Goal: Check status

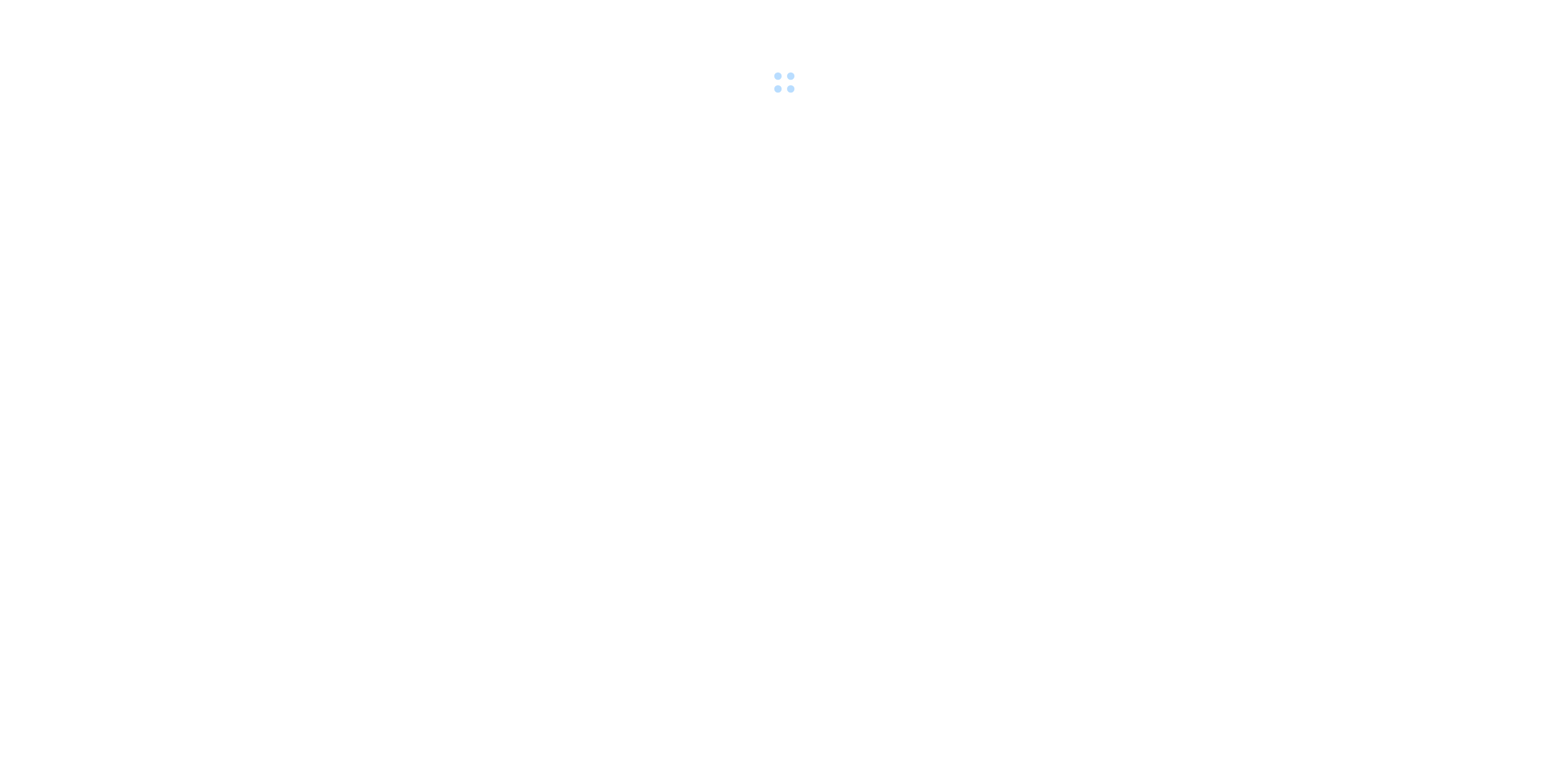
click at [146, 25] on div at bounding box center [784, 48] width 1568 height 98
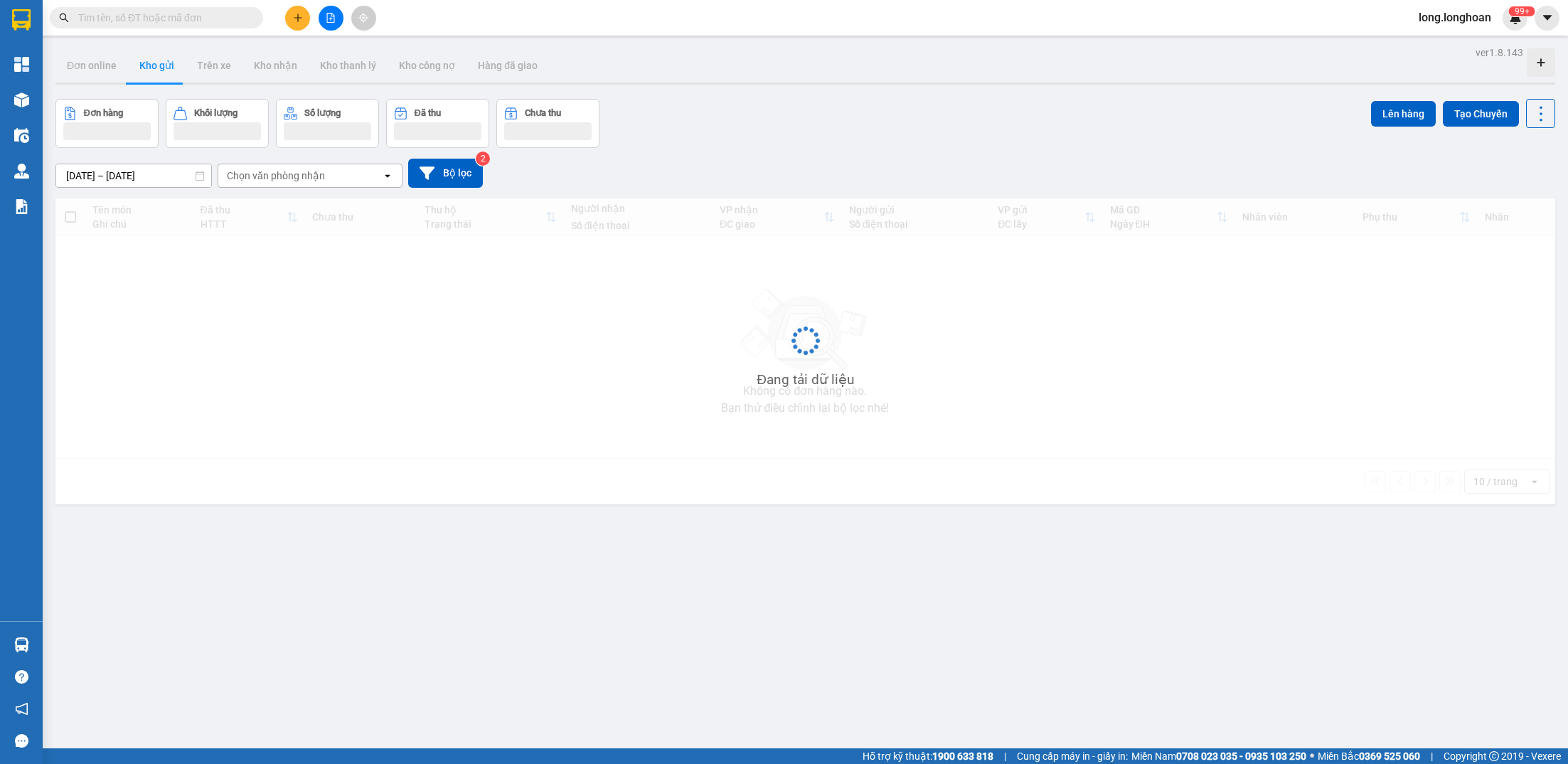
click at [169, 23] on input "text" at bounding box center [162, 18] width 168 height 16
paste input "HNHD0809250034"
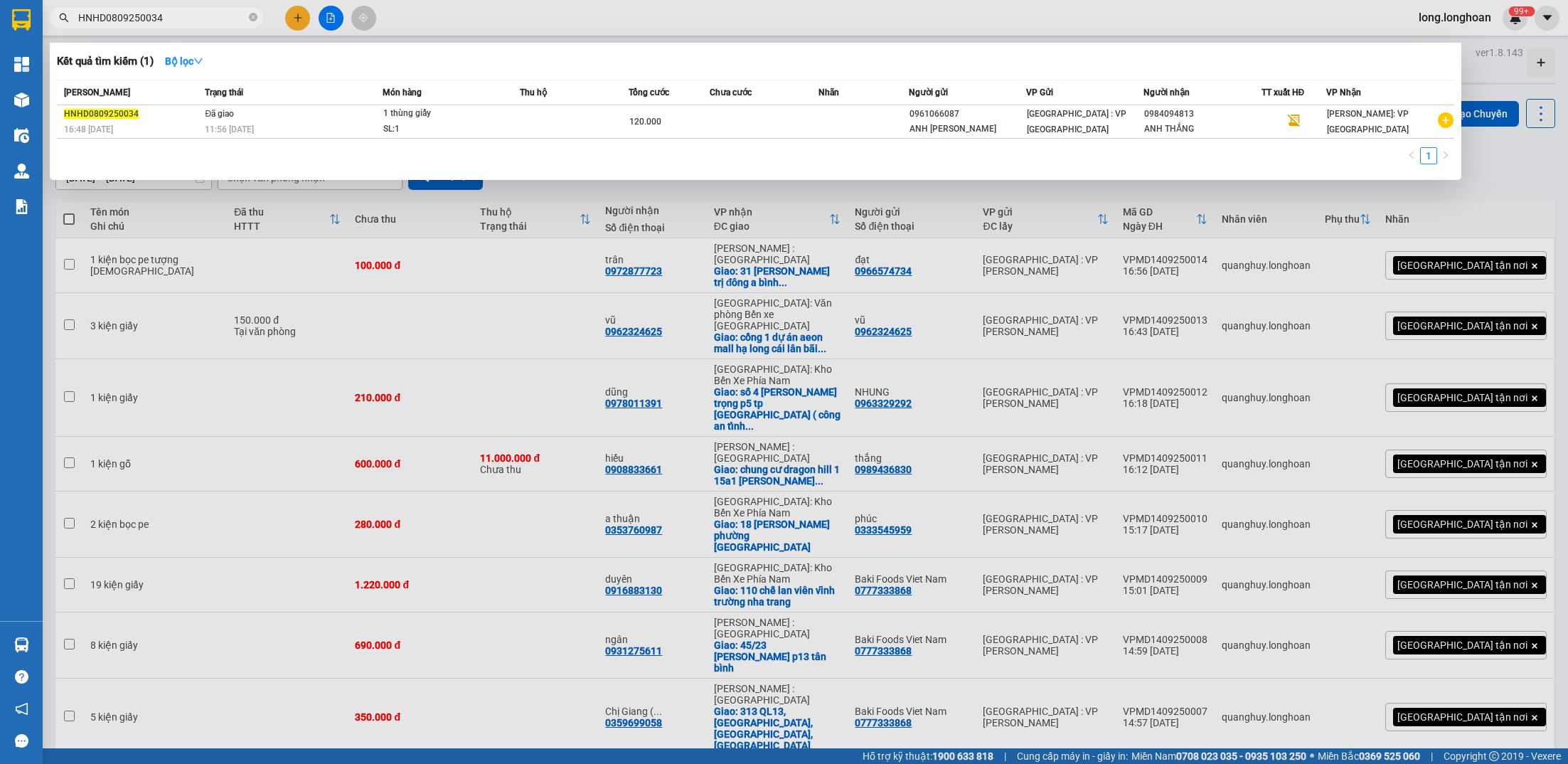
type input "HNHD0809250034"
click at [354, 110] on td "Đã giao 11:56 [DATE]" at bounding box center [291, 122] width 181 height 34
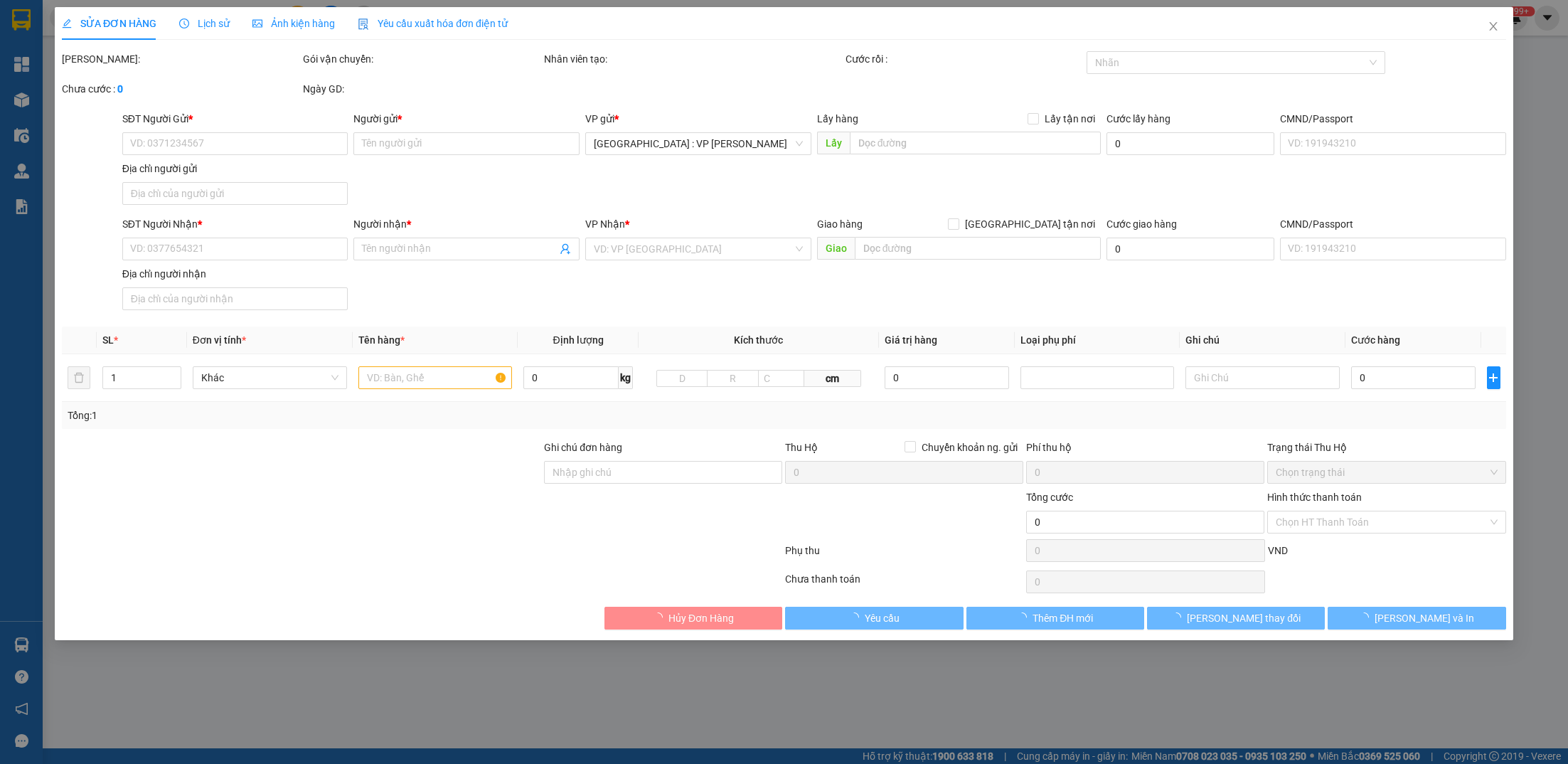
type input "0961066087"
type input "ANH [PERSON_NAME]"
type input "0984094813"
type input "ANH THẮNG"
type input "120.000"
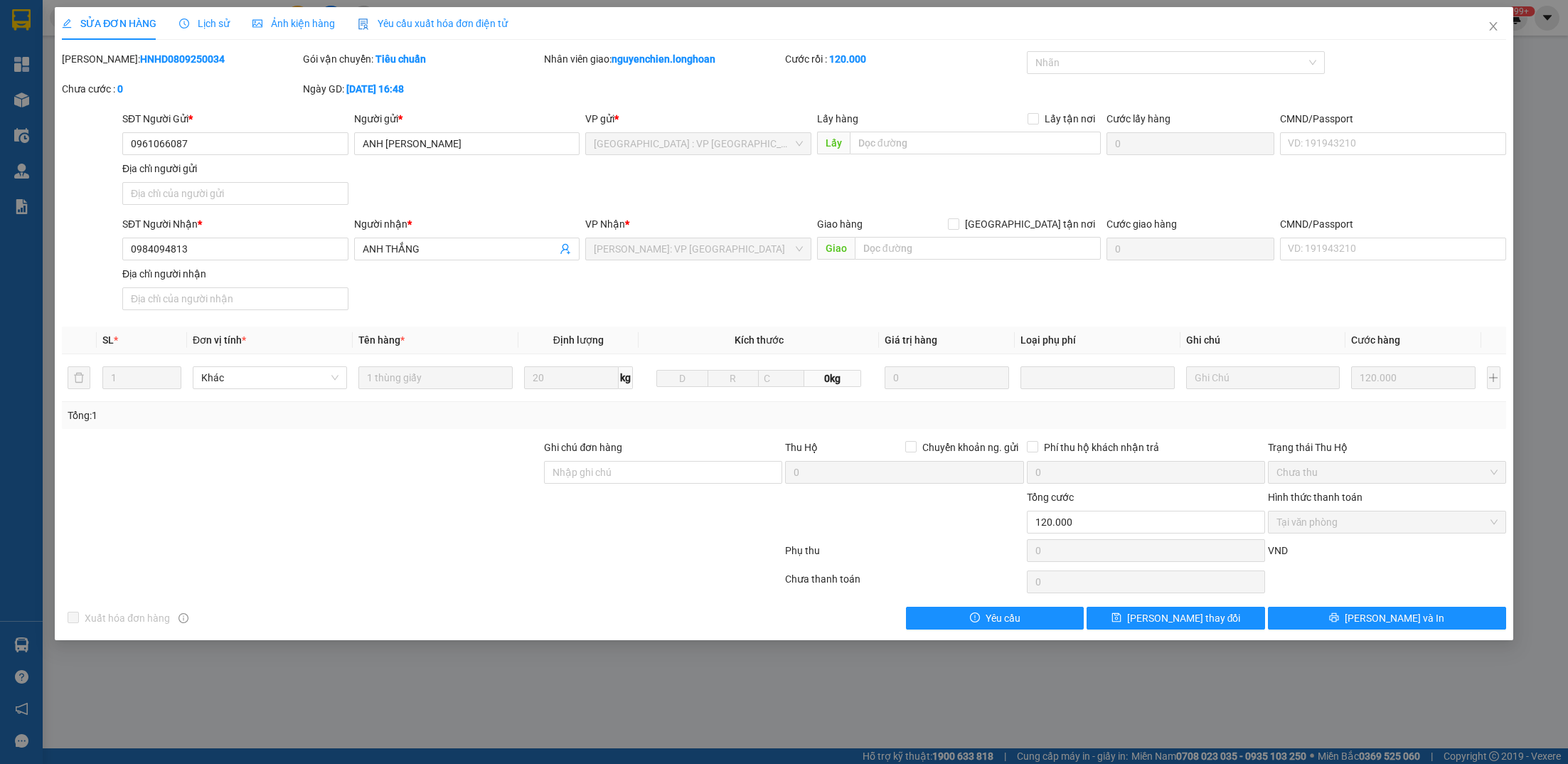
click at [725, 282] on div "SĐT Người Nhận * 0984094813 Người nhận * ANH THẮNG VP Nhận * [GEOGRAPHIC_DATA]:…" at bounding box center [814, 266] width 1389 height 100
click at [1492, 34] on span "Close" at bounding box center [1493, 27] width 40 height 40
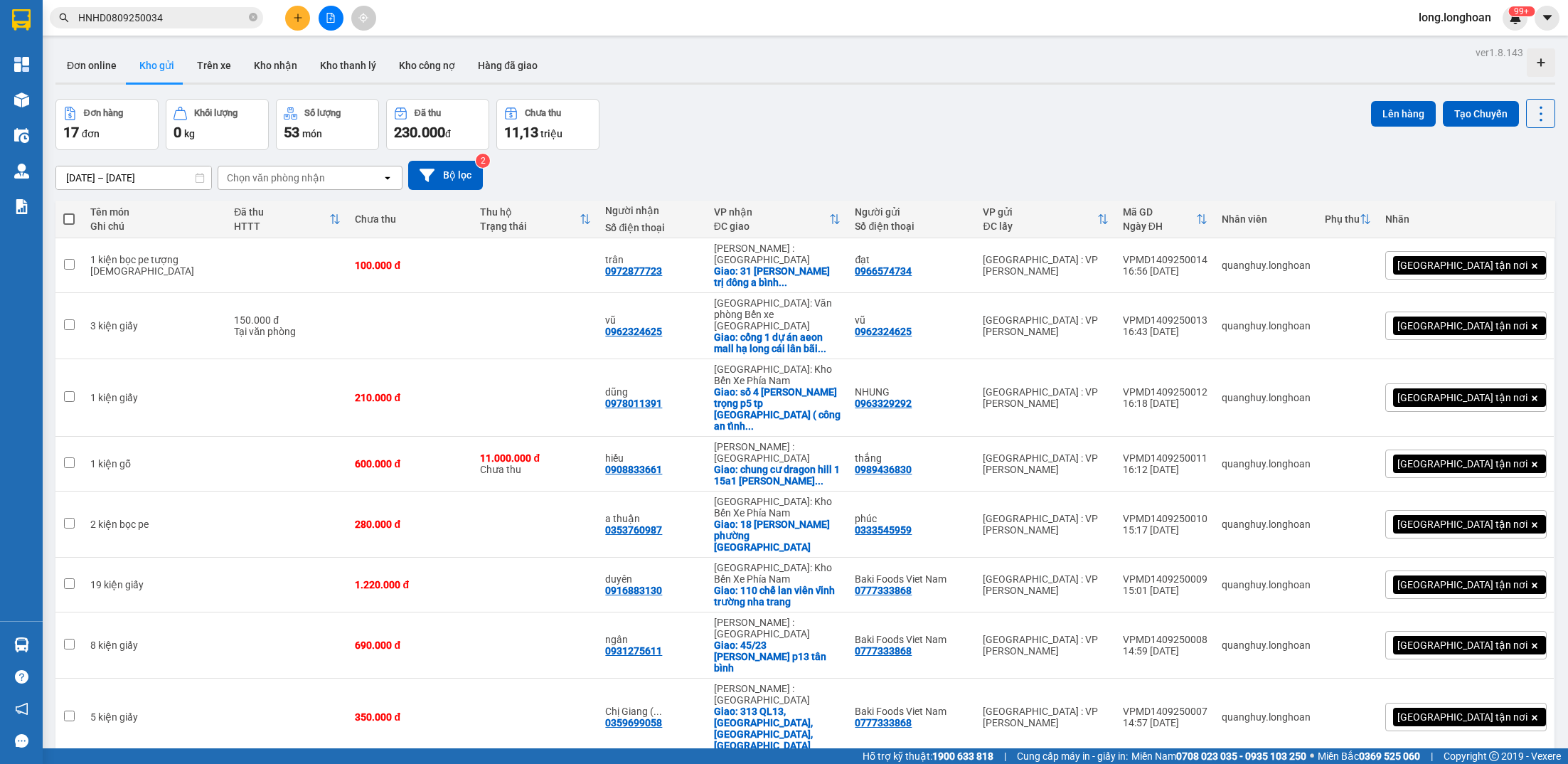
click at [333, 7] on button at bounding box center [331, 18] width 25 height 25
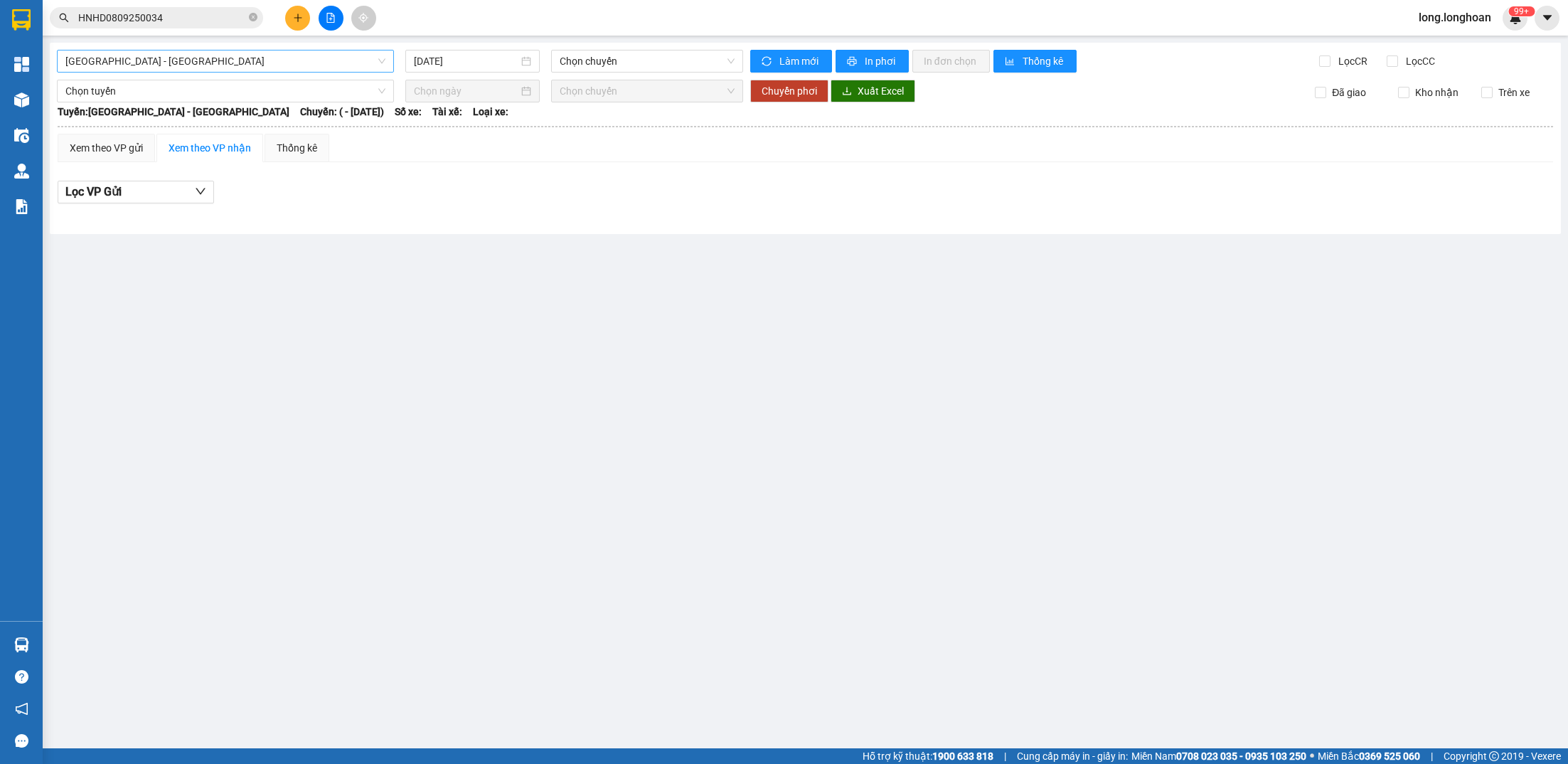
click at [272, 57] on span "[GEOGRAPHIC_DATA] - [GEOGRAPHIC_DATA]" at bounding box center [225, 61] width 320 height 21
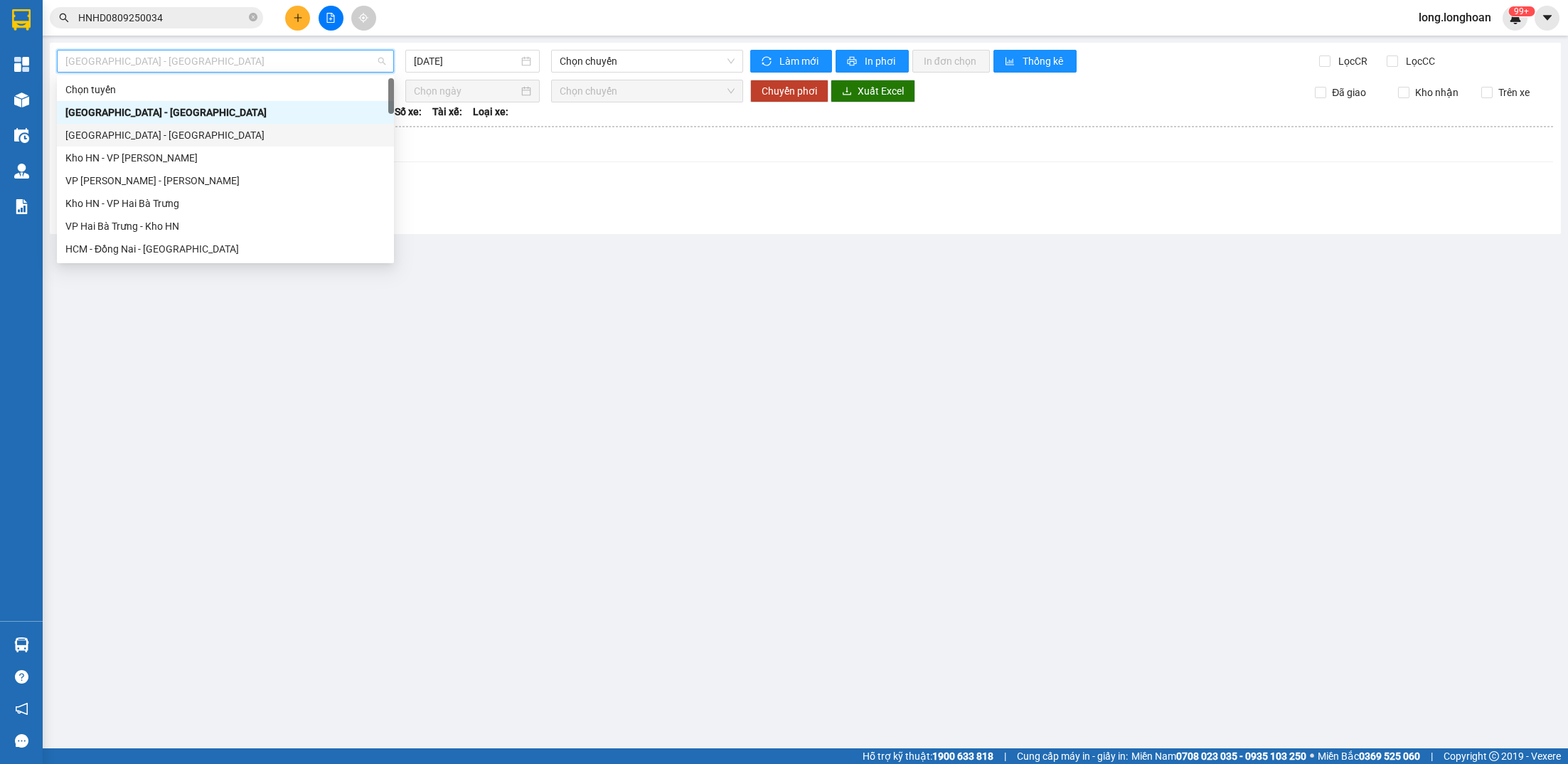
click at [245, 136] on div "[GEOGRAPHIC_DATA] - [GEOGRAPHIC_DATA]" at bounding box center [225, 135] width 320 height 16
type input "[DATE]"
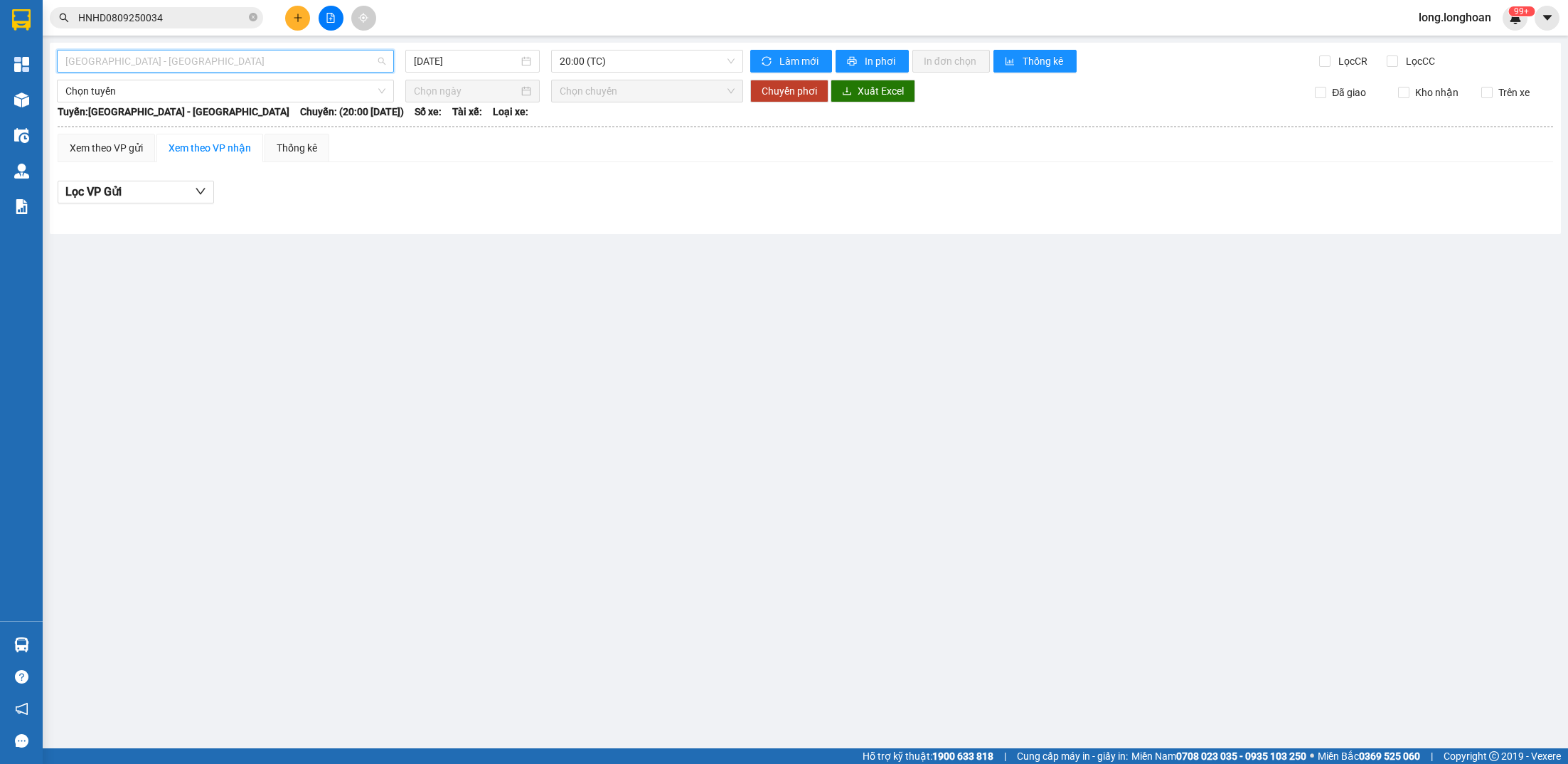
click at [295, 56] on span "[GEOGRAPHIC_DATA] - [GEOGRAPHIC_DATA]" at bounding box center [225, 61] width 320 height 21
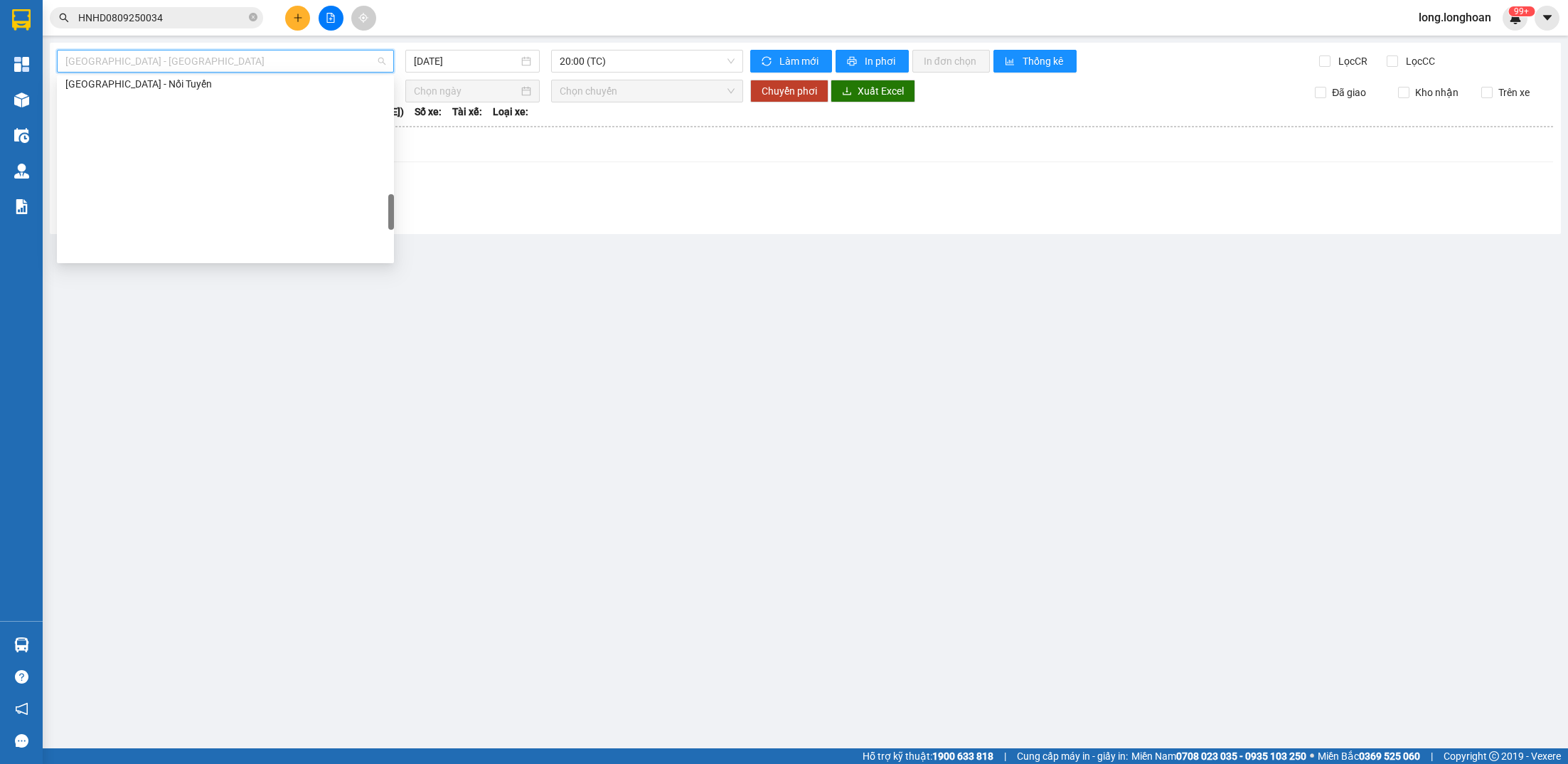
scroll to position [979, 0]
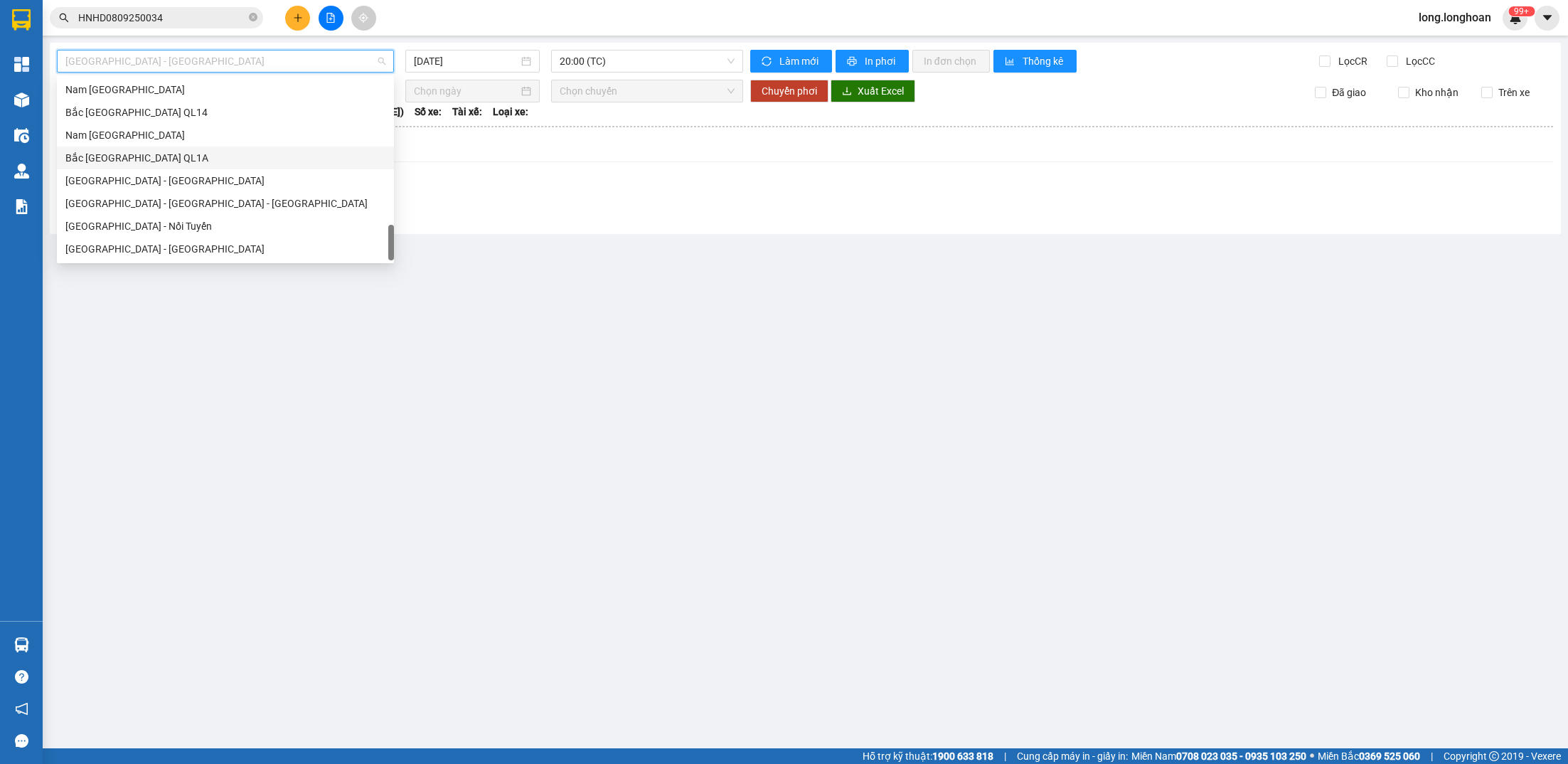
click at [204, 157] on div "Bắc [GEOGRAPHIC_DATA] QL1A" at bounding box center [225, 157] width 320 height 16
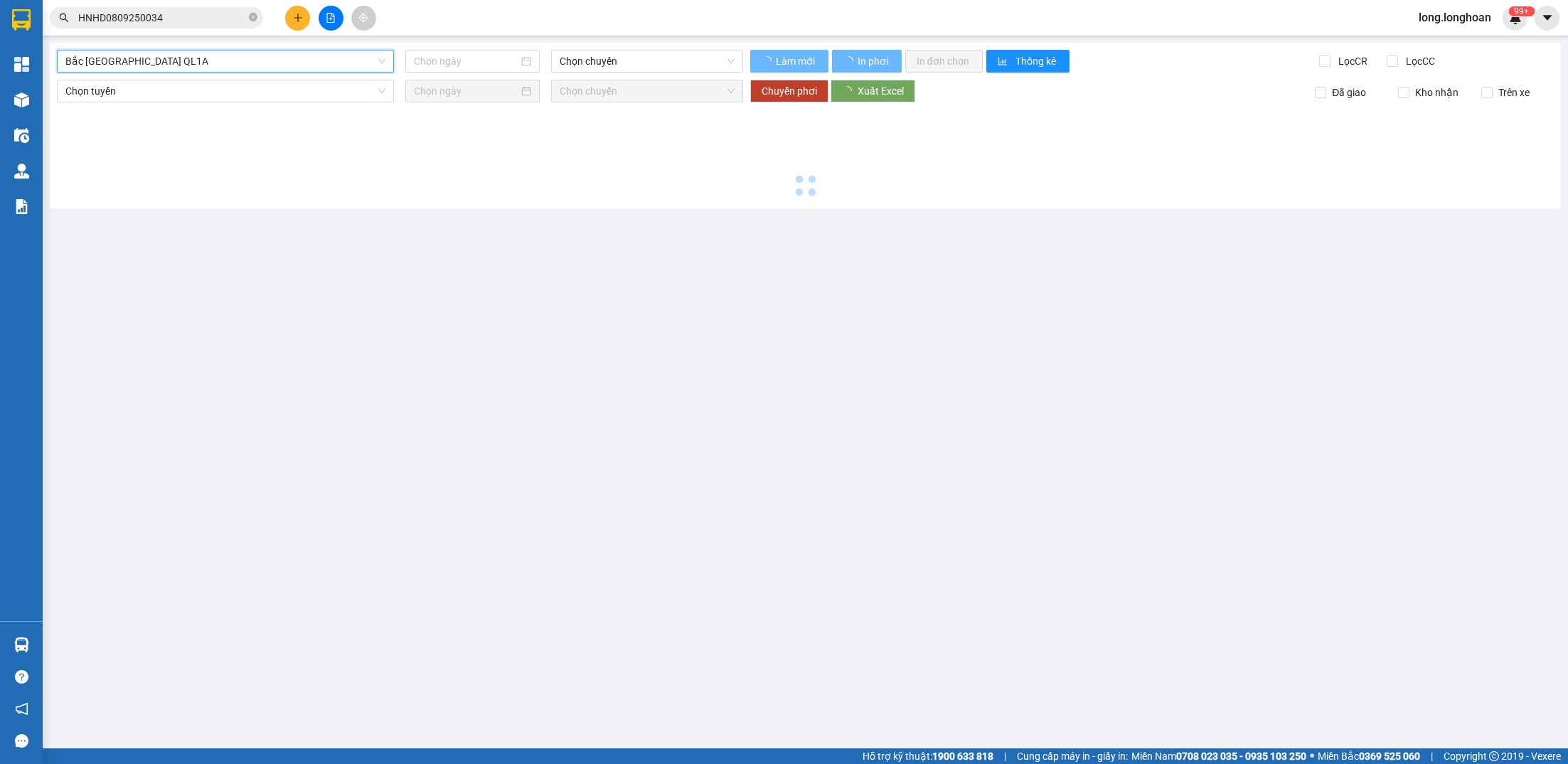
type input "[DATE]"
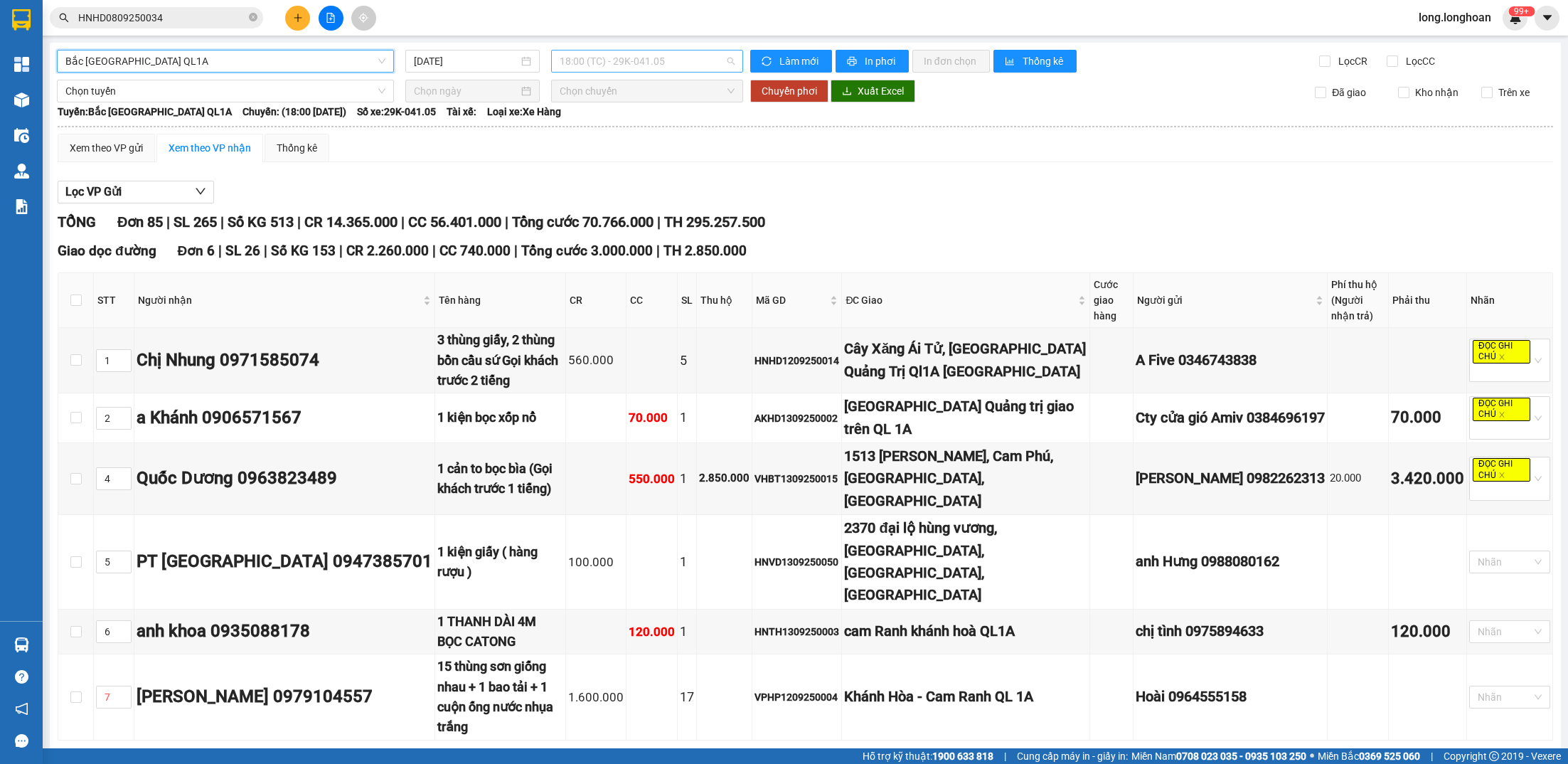
click at [628, 61] on span "18:00 (TC) - 29K-041.05" at bounding box center [647, 61] width 175 height 21
click at [607, 137] on div "20:00 (TC) - 29K-040.98" at bounding box center [615, 135] width 111 height 16
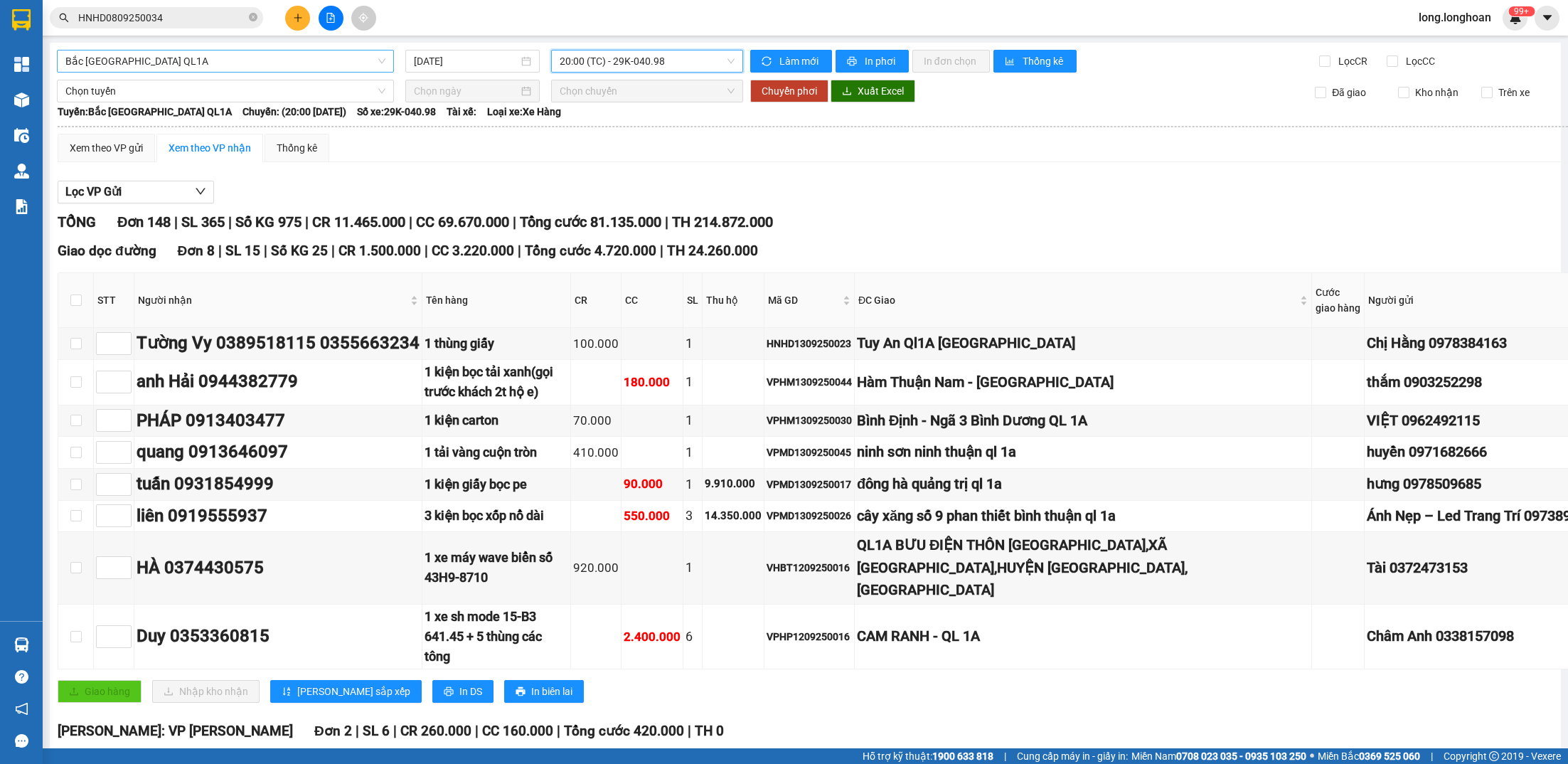
click at [262, 64] on span "Bắc [GEOGRAPHIC_DATA] QL1A" at bounding box center [225, 61] width 320 height 21
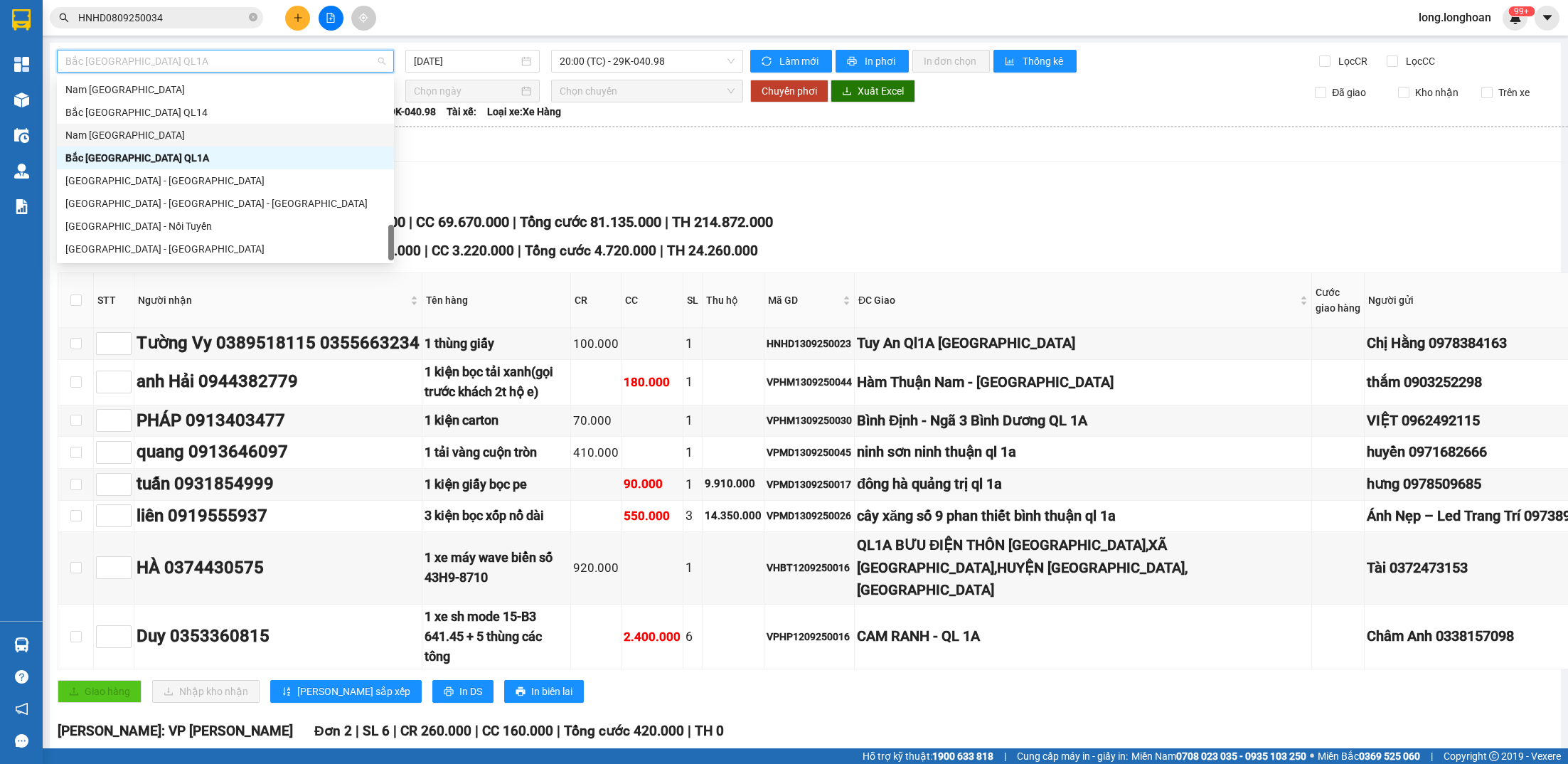
click at [215, 133] on div "Nam [GEOGRAPHIC_DATA]" at bounding box center [225, 135] width 320 height 16
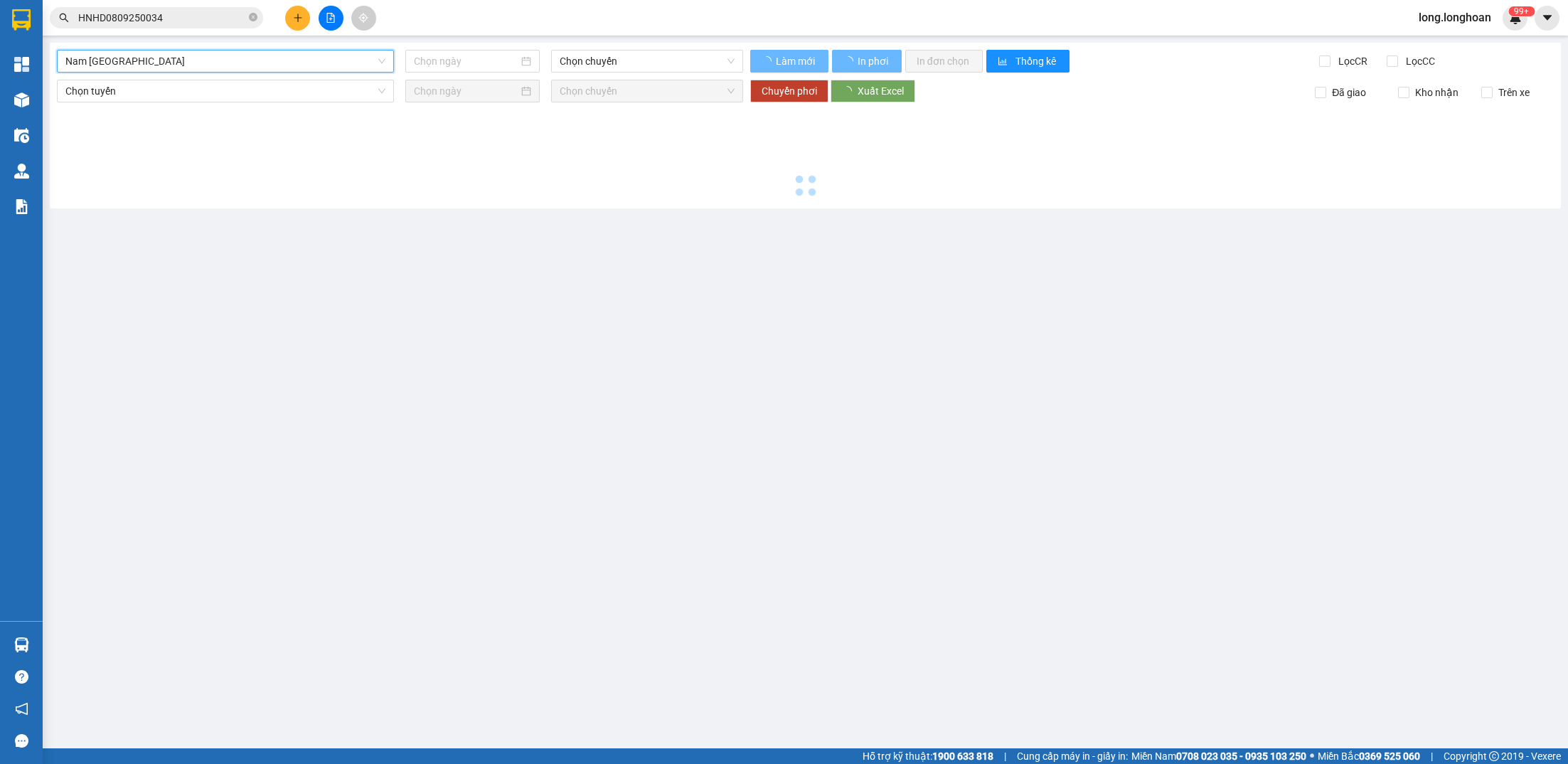
type input "[DATE]"
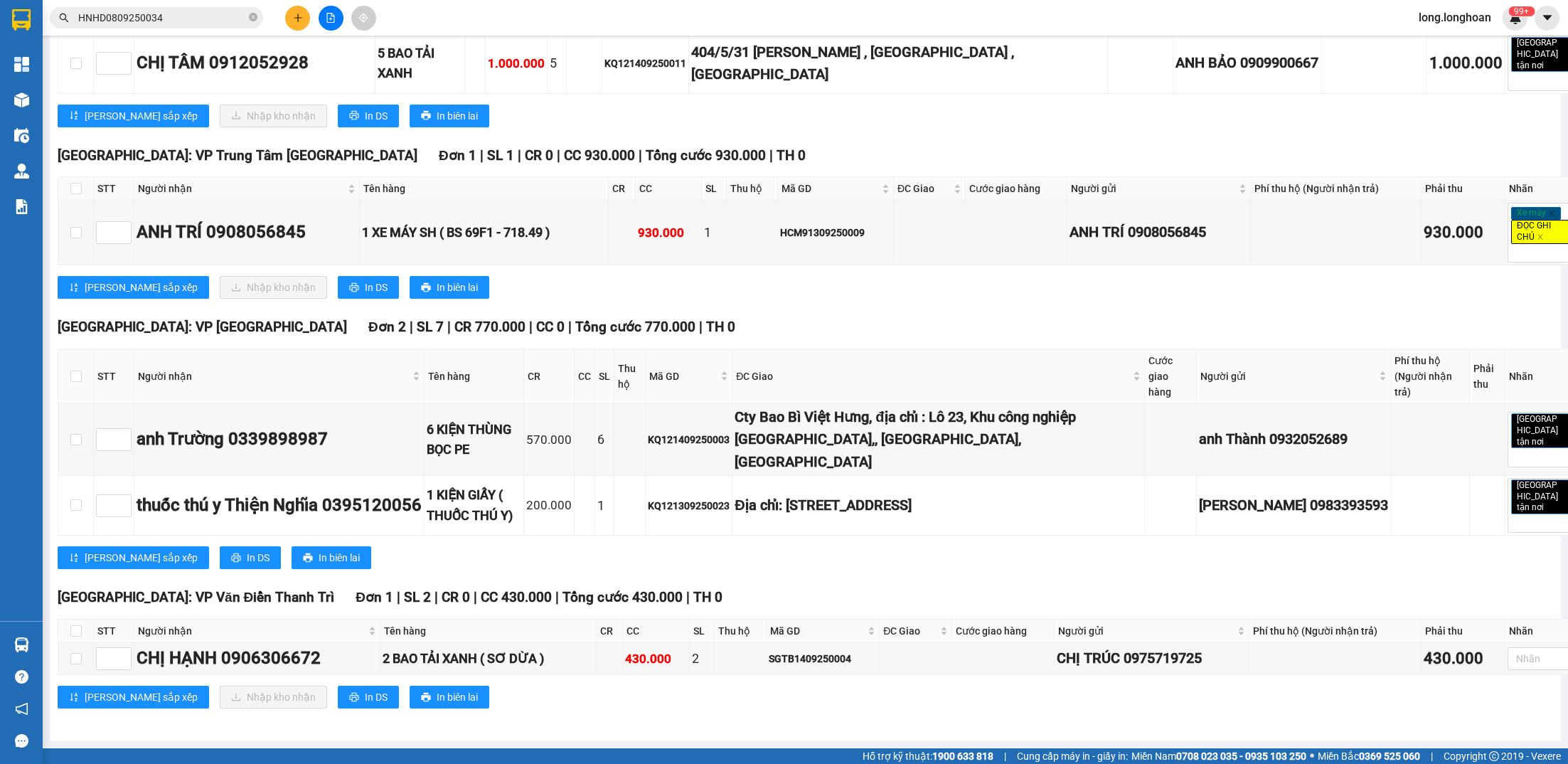
scroll to position [10019, 0]
